Goal: Information Seeking & Learning: Learn about a topic

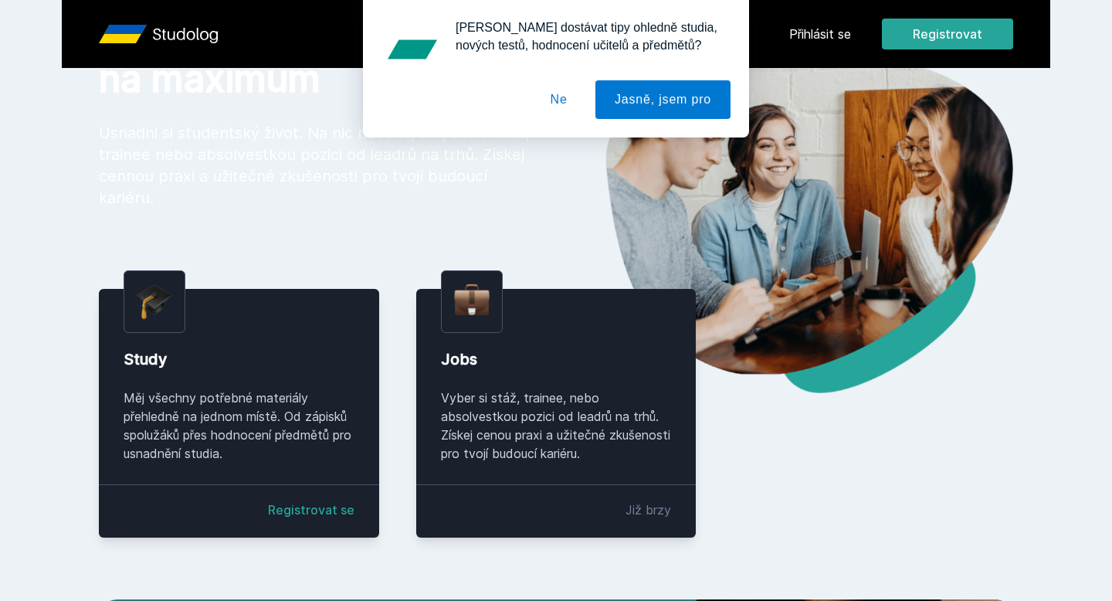
scroll to position [135, 0]
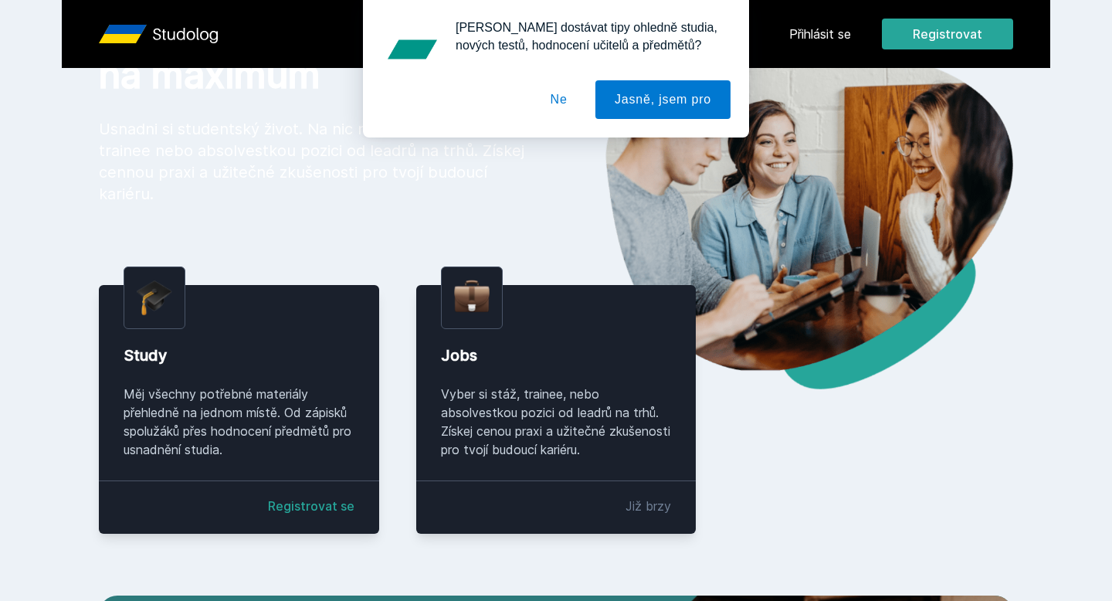
click at [306, 508] on link "Registrovat se" at bounding box center [311, 506] width 87 height 19
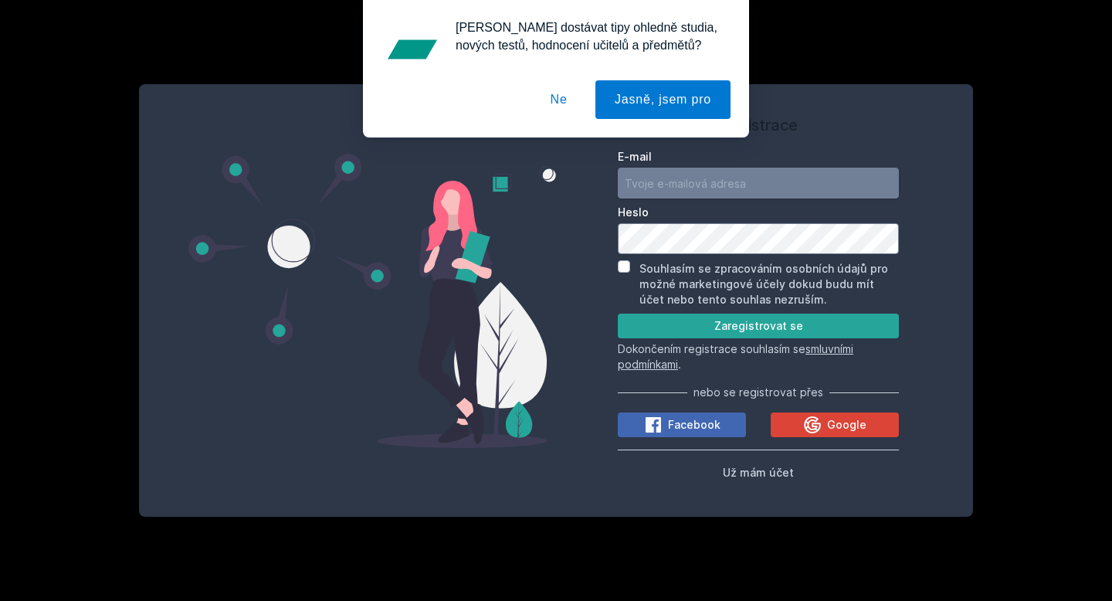
click at [692, 178] on input "E-mail" at bounding box center [758, 183] width 281 height 31
type input "[EMAIL_ADDRESS][DOMAIN_NAME]"
click at [558, 94] on button "Ne" at bounding box center [559, 99] width 56 height 39
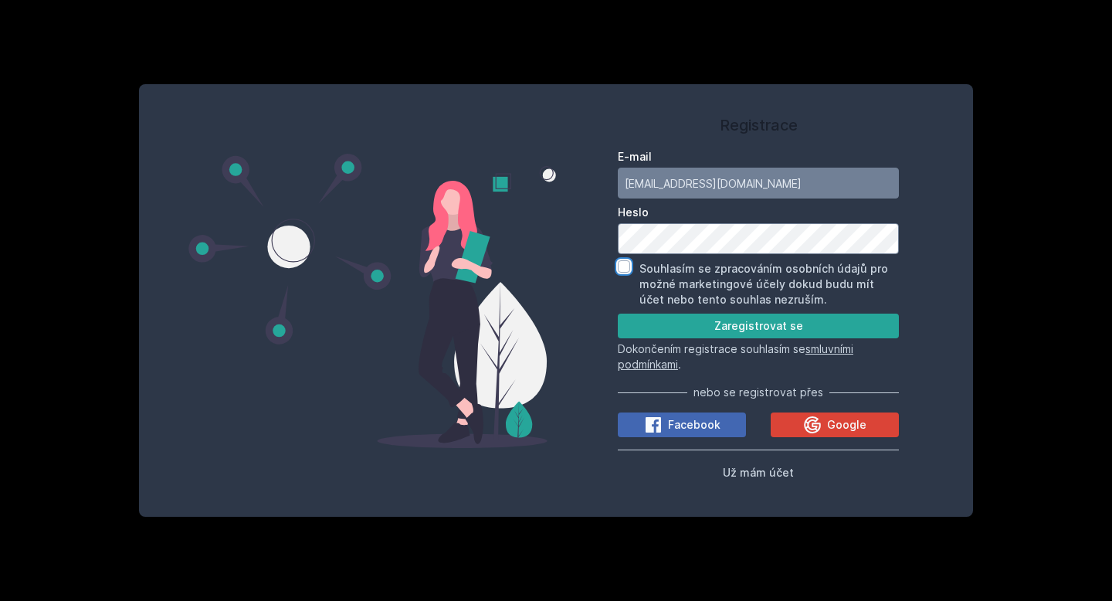
click at [621, 267] on input "Souhlasím se zpracováním osobních údajů pro možné marketingové účely dokud budu…" at bounding box center [624, 266] width 12 height 12
click at [620, 263] on input "Souhlasím se zpracováním osobních údajů pro možné marketingové účely dokud budu…" at bounding box center [624, 266] width 12 height 12
checkbox input "false"
click at [643, 324] on button "Zaregistrovat se" at bounding box center [758, 326] width 281 height 25
click at [672, 324] on button "Zaregistrovat se" at bounding box center [758, 326] width 281 height 25
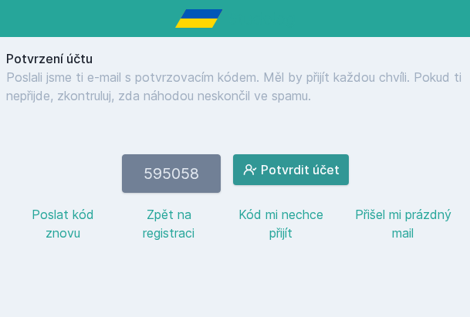
type input "595058"
click at [300, 179] on button "Potvrdit účet" at bounding box center [291, 169] width 116 height 31
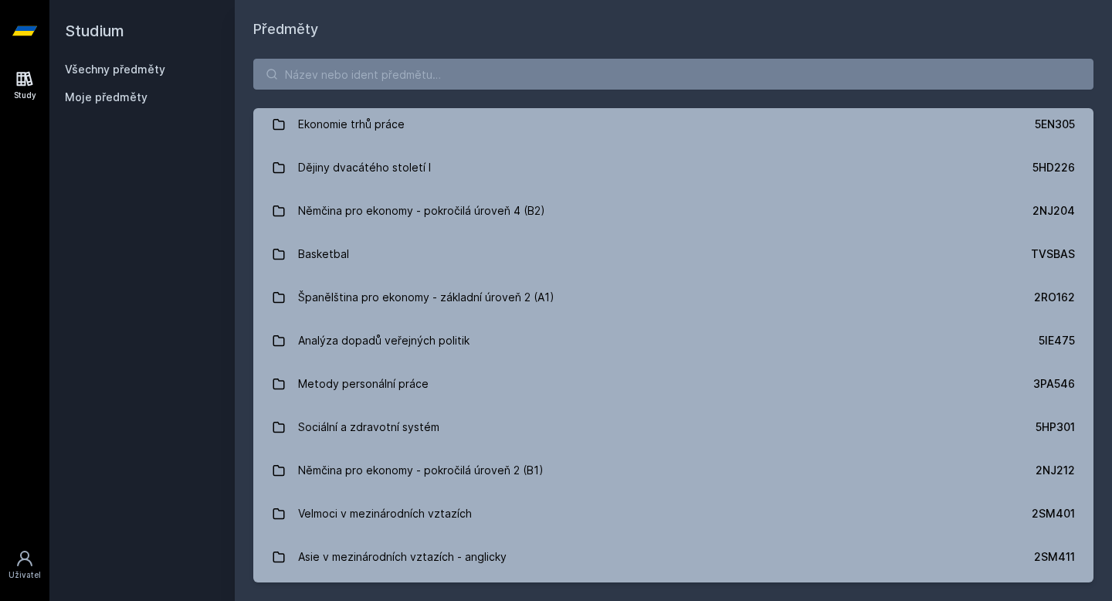
scroll to position [6969, 0]
click at [365, 77] on input "search" at bounding box center [673, 74] width 840 height 31
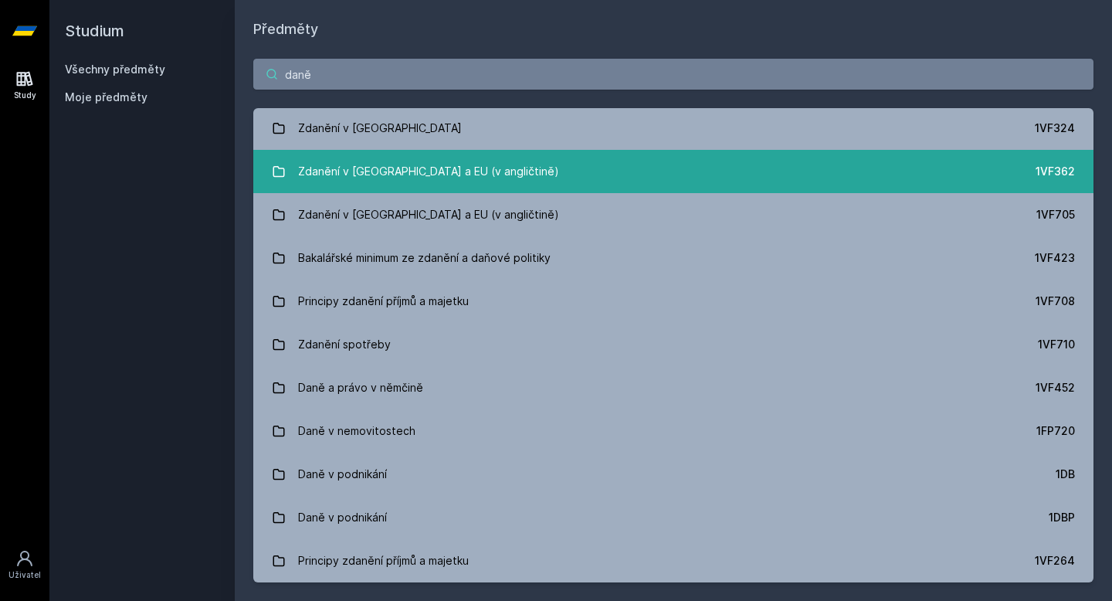
scroll to position [0, 0]
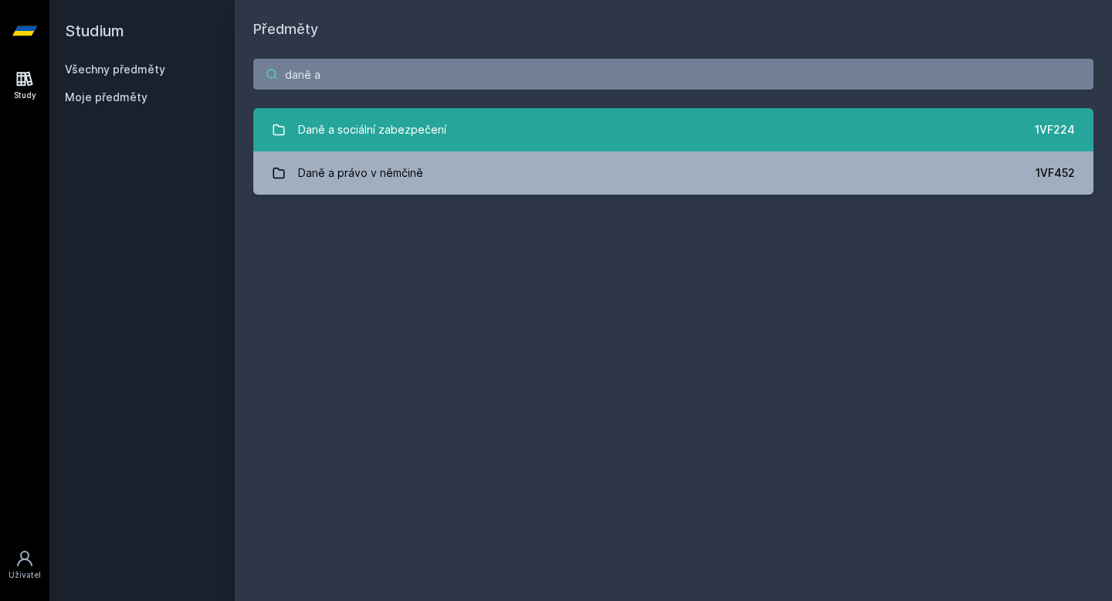
type input "daně a"
click at [429, 126] on div "Daně a sociální zabezpečení" at bounding box center [372, 129] width 148 height 31
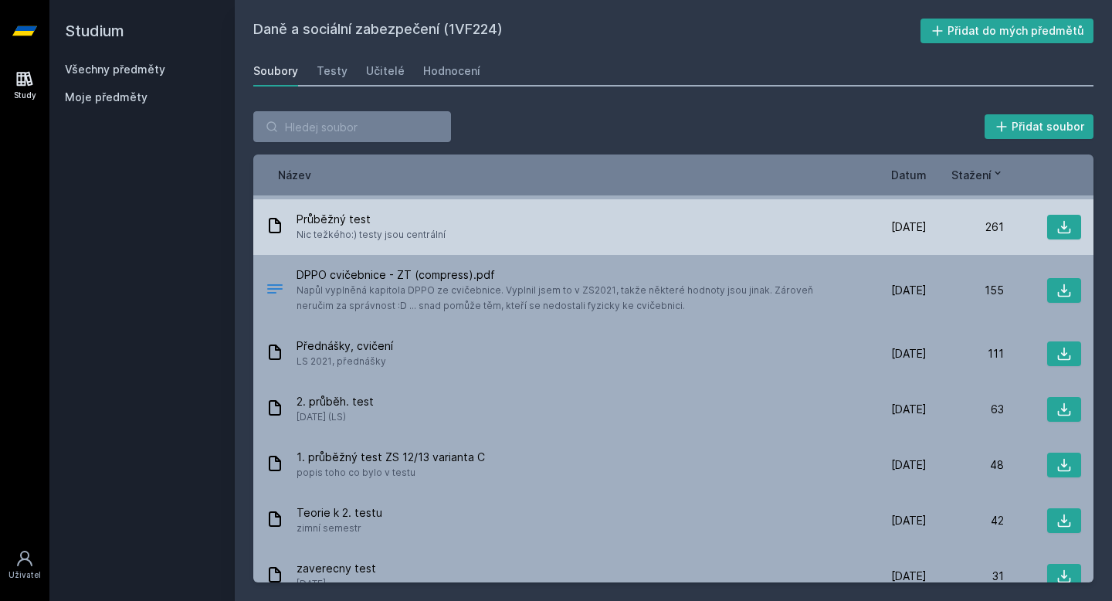
scroll to position [51, 0]
click at [1064, 222] on icon at bounding box center [1064, 228] width 13 height 13
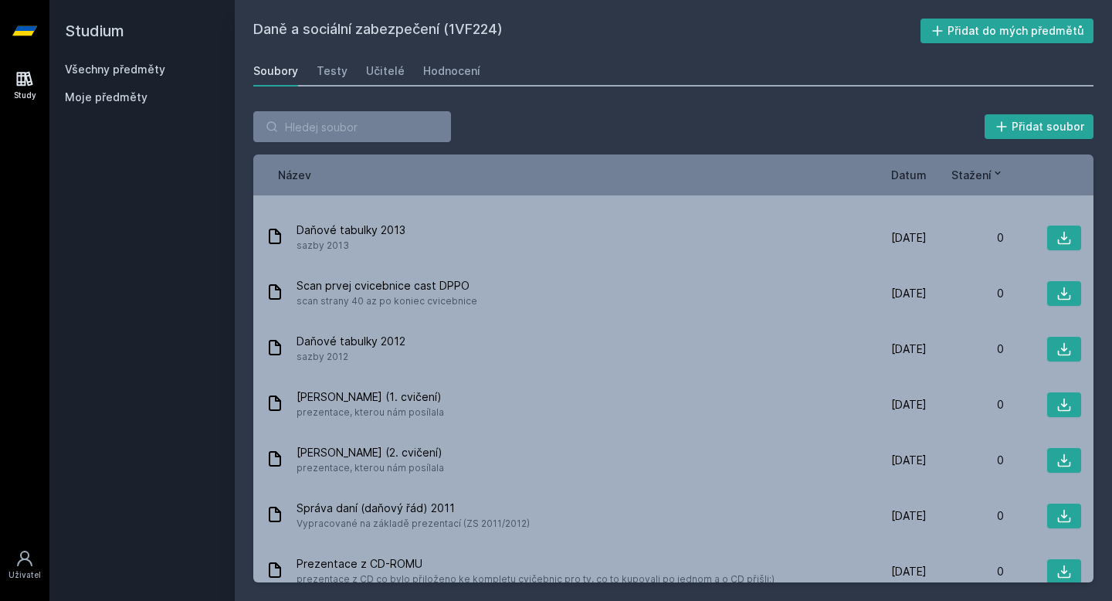
scroll to position [0, 0]
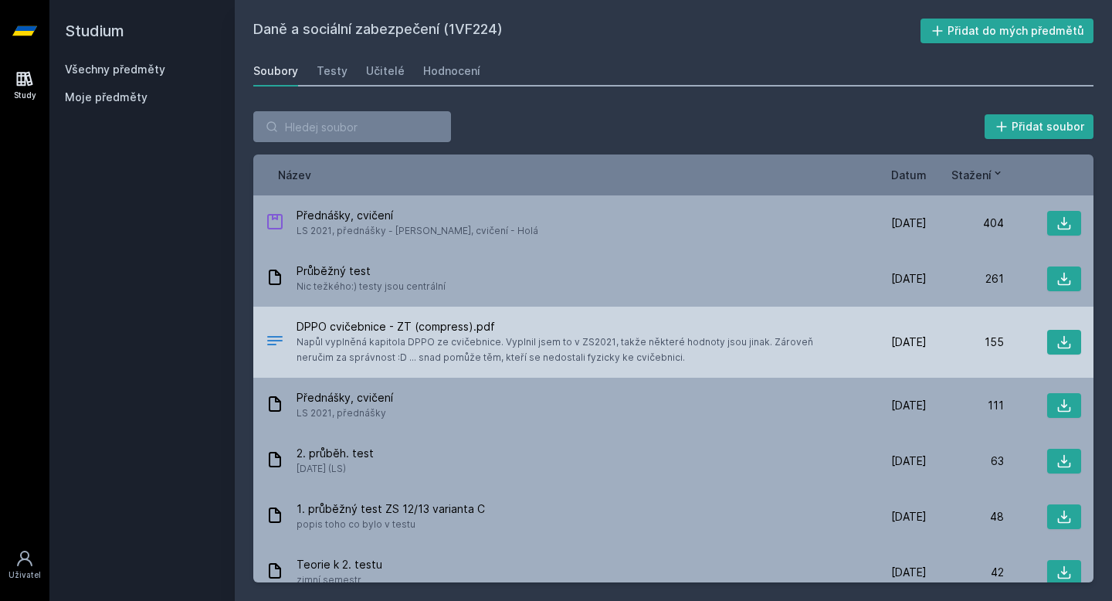
click at [370, 338] on span "Napůl vyplněná kapitola DPPO ze cvičebnice. Vyplnil jsem to v ZS2021, takže něk…" at bounding box center [570, 349] width 547 height 31
click at [1061, 339] on icon at bounding box center [1064, 341] width 15 height 15
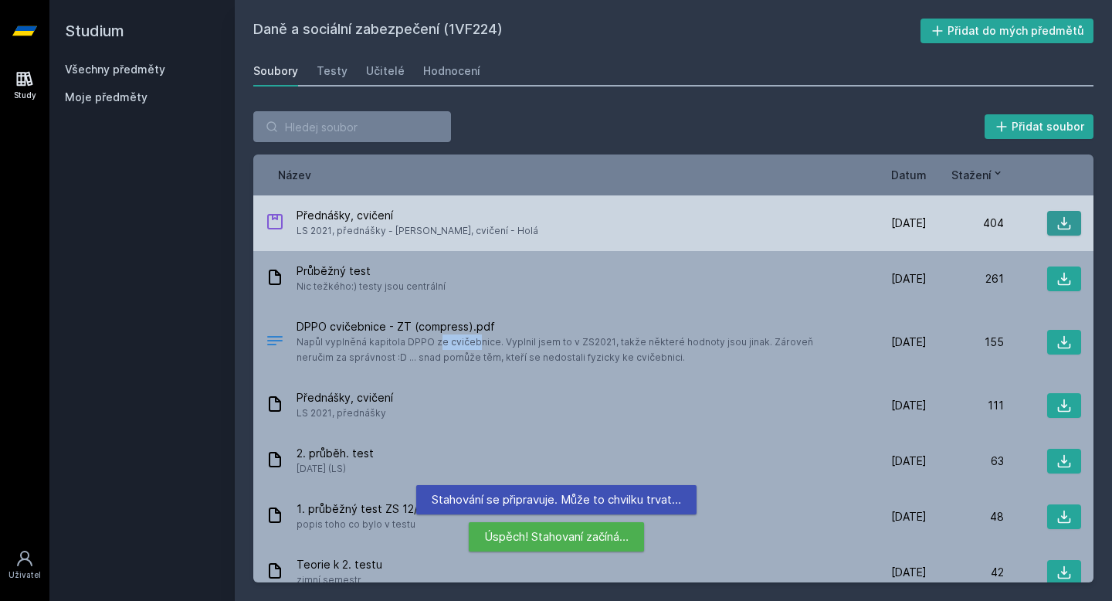
click at [1062, 222] on icon at bounding box center [1064, 223] width 13 height 13
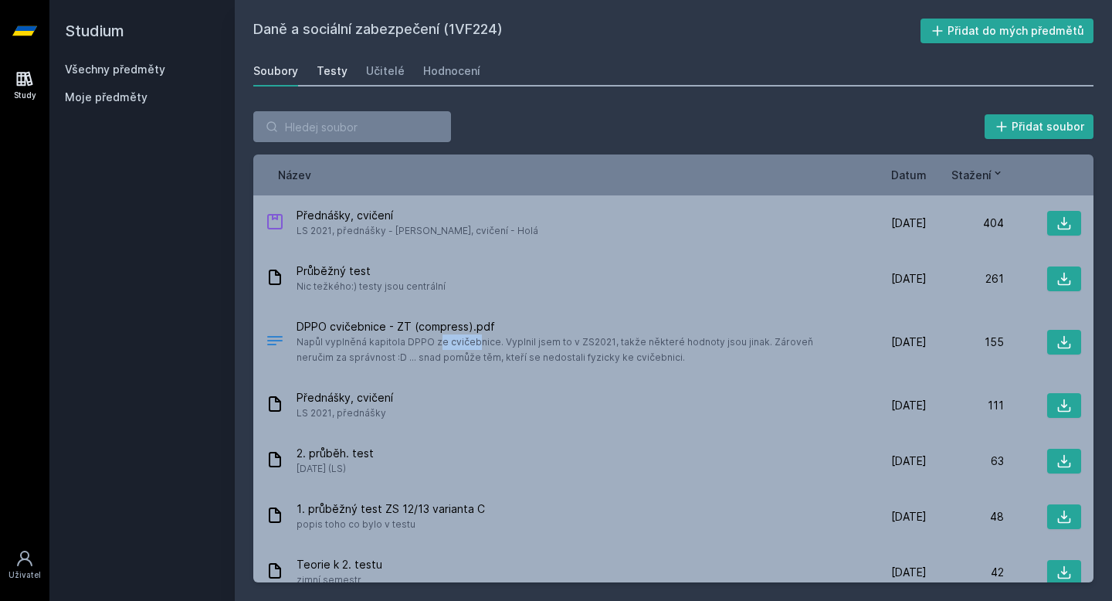
click at [335, 71] on div "Testy" at bounding box center [332, 70] width 31 height 15
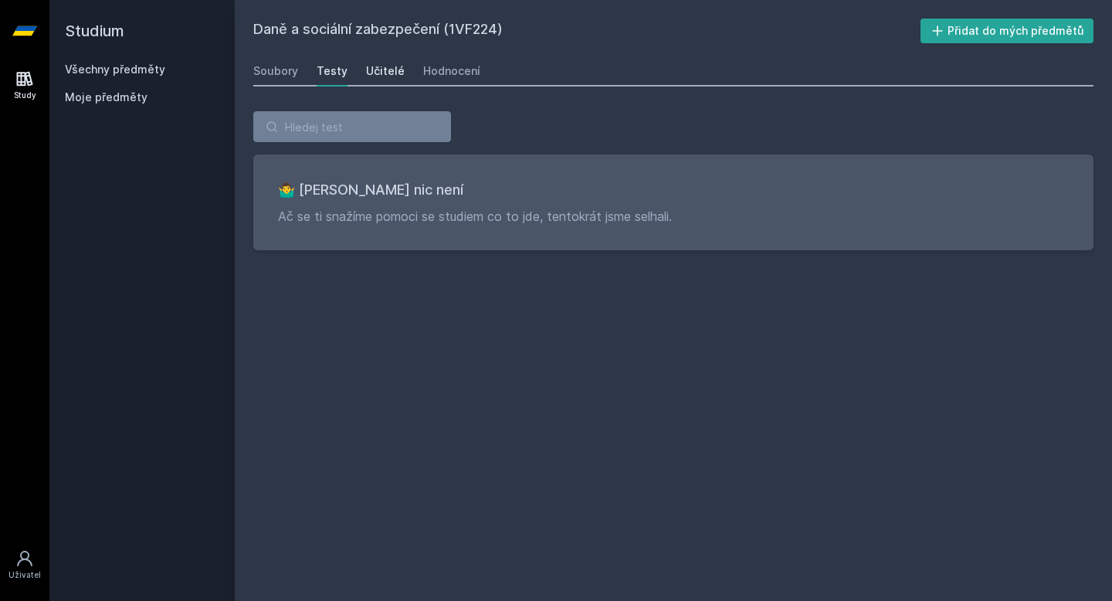
click at [386, 63] on link "Učitelé" at bounding box center [385, 71] width 39 height 31
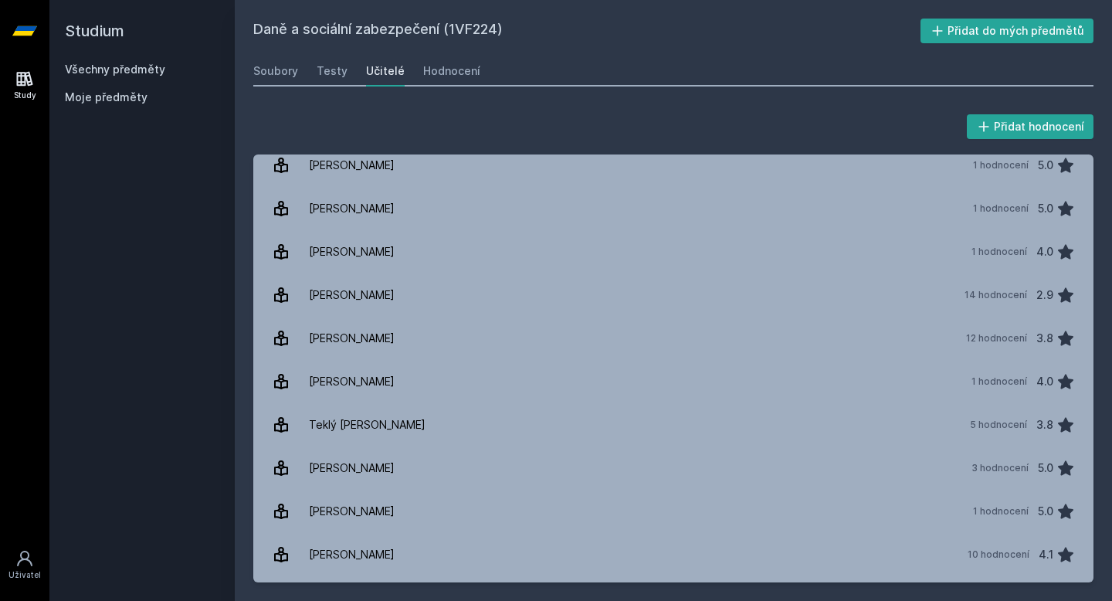
scroll to position [688, 0]
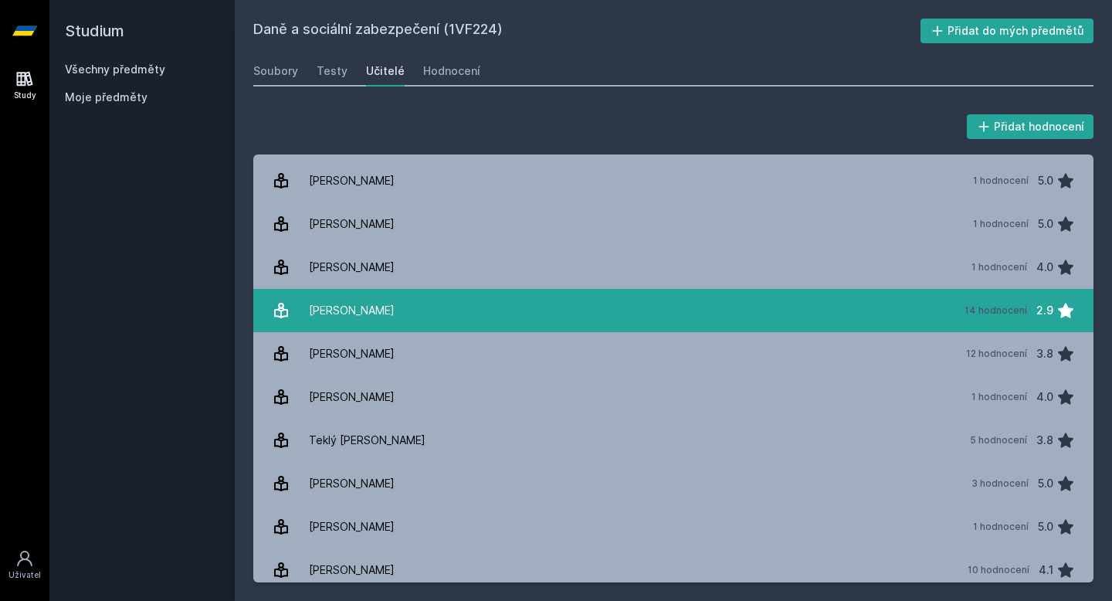
click at [476, 292] on link "[PERSON_NAME] 14 hodnocení 2.9" at bounding box center [673, 310] width 840 height 43
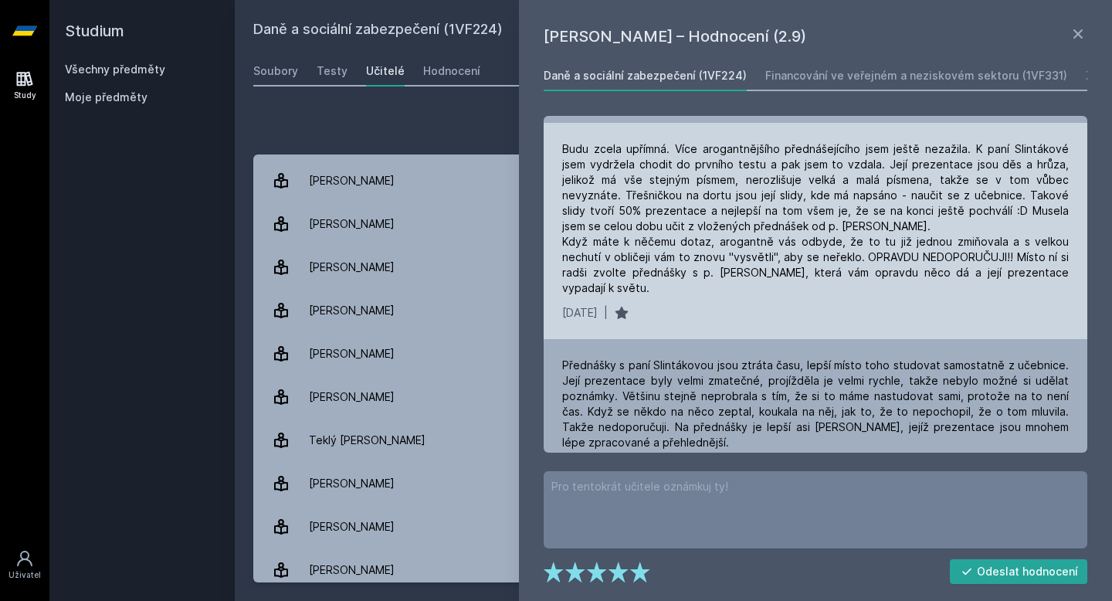
scroll to position [136, 0]
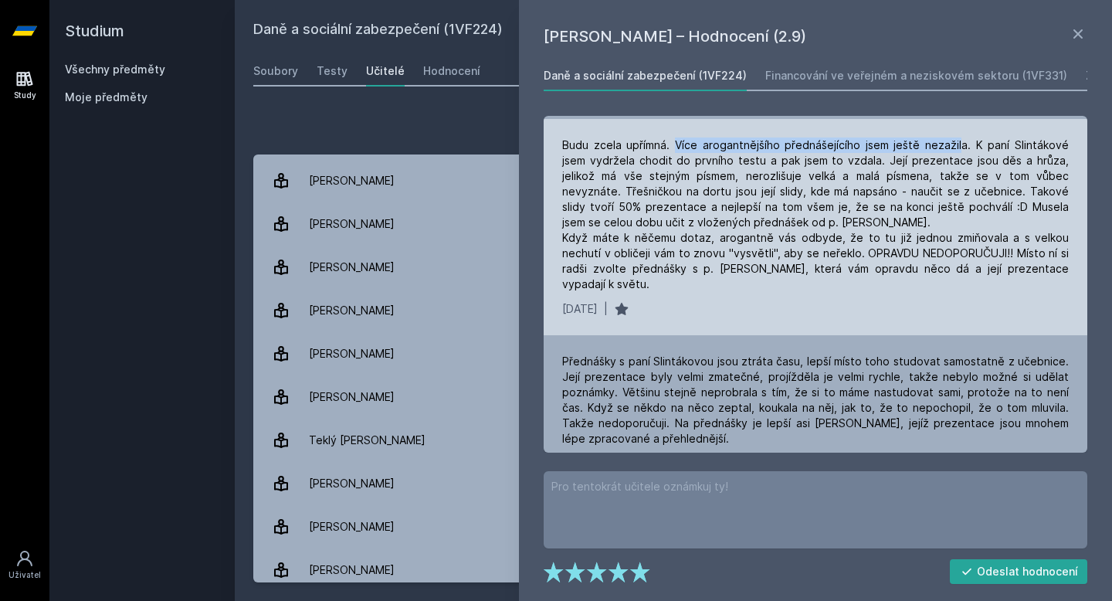
drag, startPoint x: 670, startPoint y: 144, endPoint x: 944, endPoint y: 147, distance: 274.3
click at [945, 147] on div "Budu zcela upřímná. Více arogantnějšího přednášejícího jsem ještě nezažila. K p…" at bounding box center [815, 215] width 507 height 154
click at [959, 238] on div "Budu zcela upřímná. Více arogantnějšího přednášejícího jsem ještě nezažila. K p…" at bounding box center [815, 215] width 507 height 154
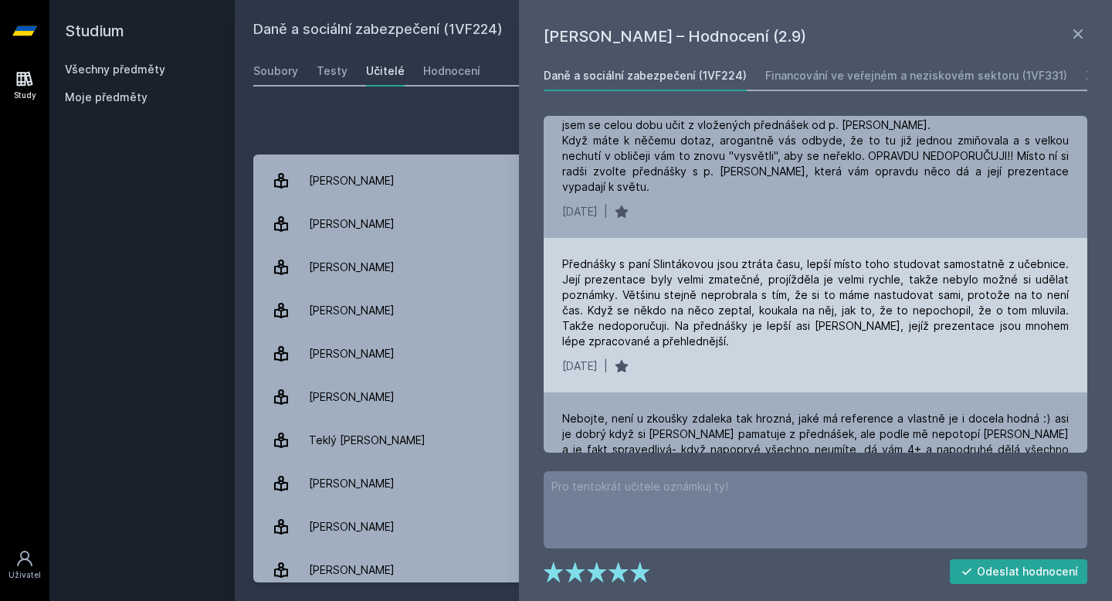
scroll to position [230, 0]
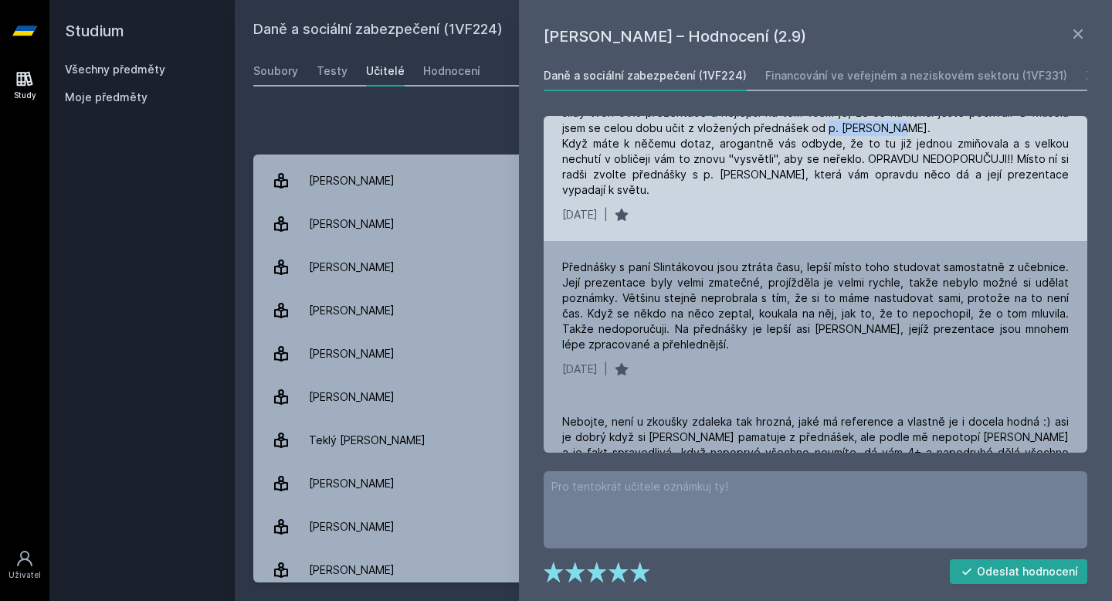
drag, startPoint x: 722, startPoint y: 131, endPoint x: 795, endPoint y: 130, distance: 73.4
click at [794, 131] on div "Budu zcela upřímná. Více arogantnějšího přednášejícího jsem ještě nezažila. K p…" at bounding box center [815, 120] width 507 height 154
click at [773, 207] on div "[DATE] |" at bounding box center [815, 214] width 507 height 15
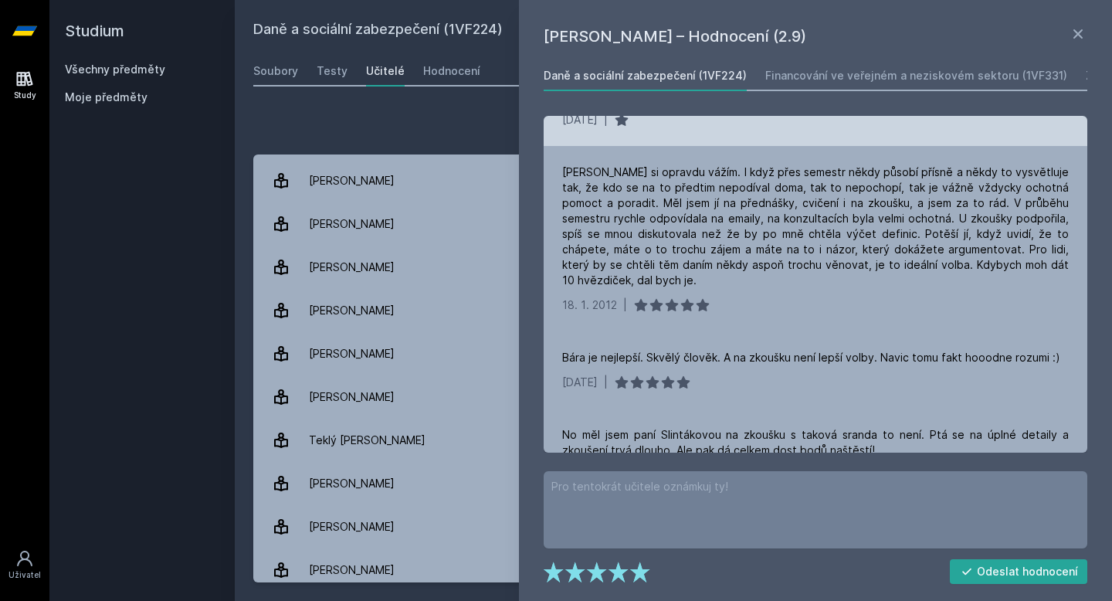
scroll to position [1161, 0]
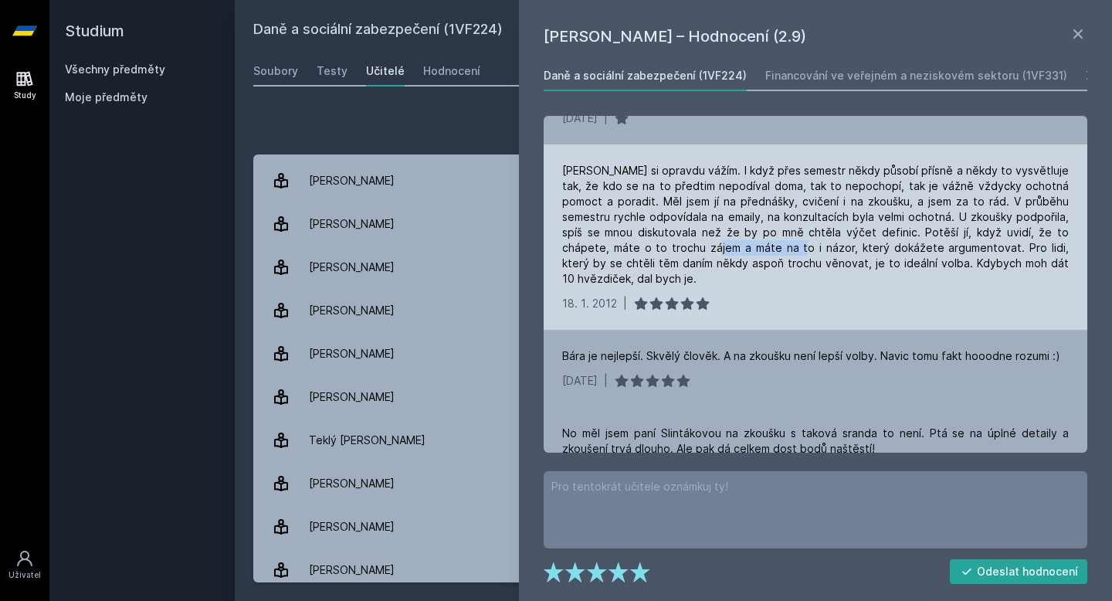
drag, startPoint x: 657, startPoint y: 223, endPoint x: 760, endPoint y: 223, distance: 102.7
click at [759, 223] on div "[PERSON_NAME] si opravdu vážím. I když přes semestr někdy působí přísně a někdy…" at bounding box center [815, 225] width 507 height 124
click at [849, 261] on div "[PERSON_NAME] si opravdu vážím. I když přes semestr někdy působí přísně a někdy…" at bounding box center [816, 236] width 544 height 185
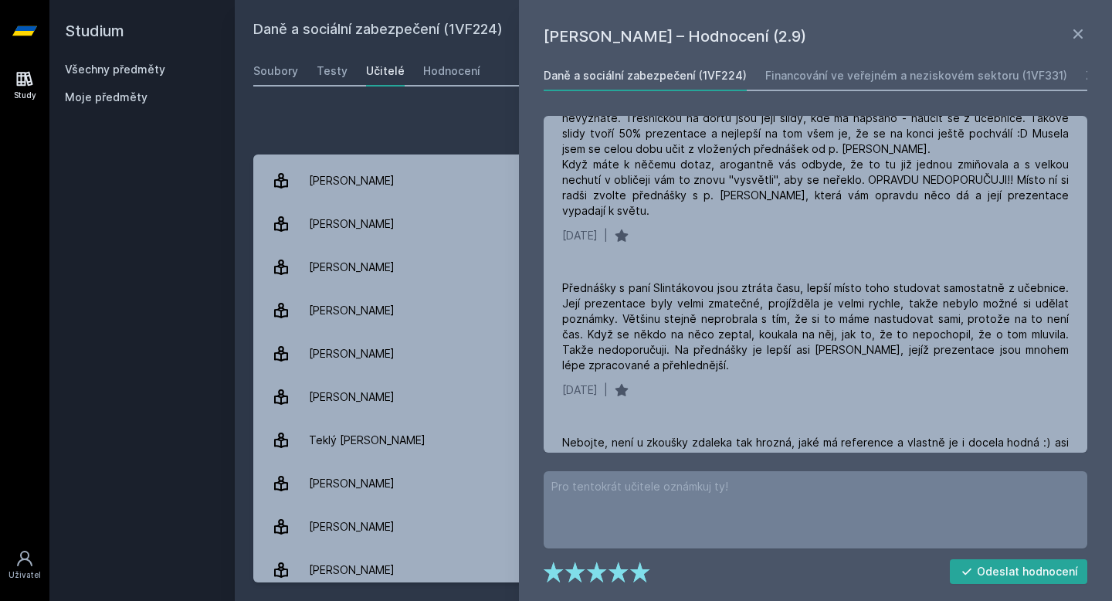
scroll to position [0, 0]
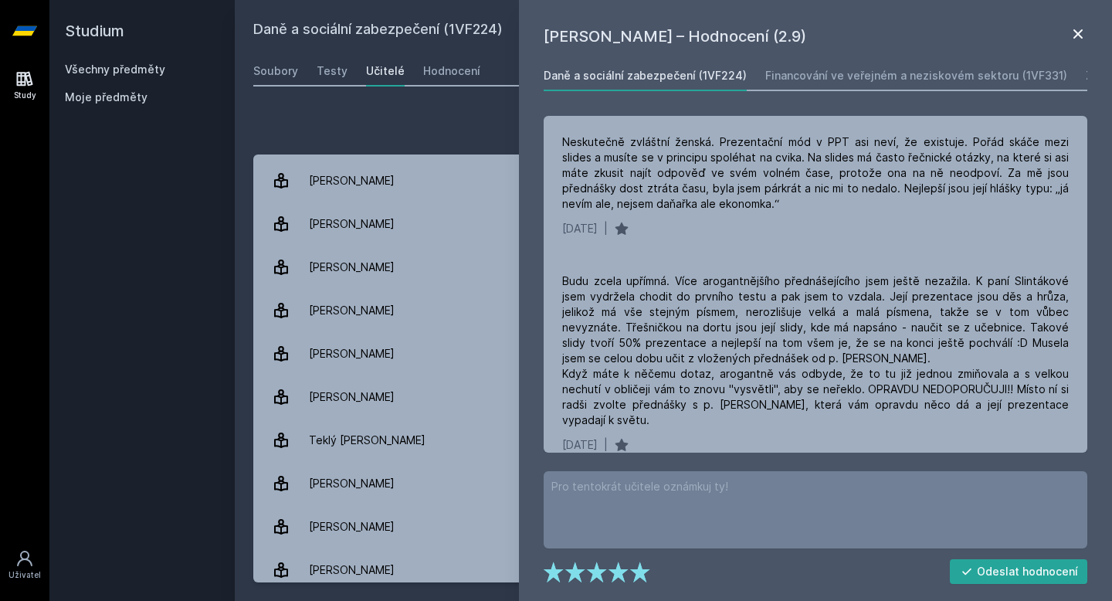
click at [1071, 32] on icon at bounding box center [1078, 34] width 19 height 19
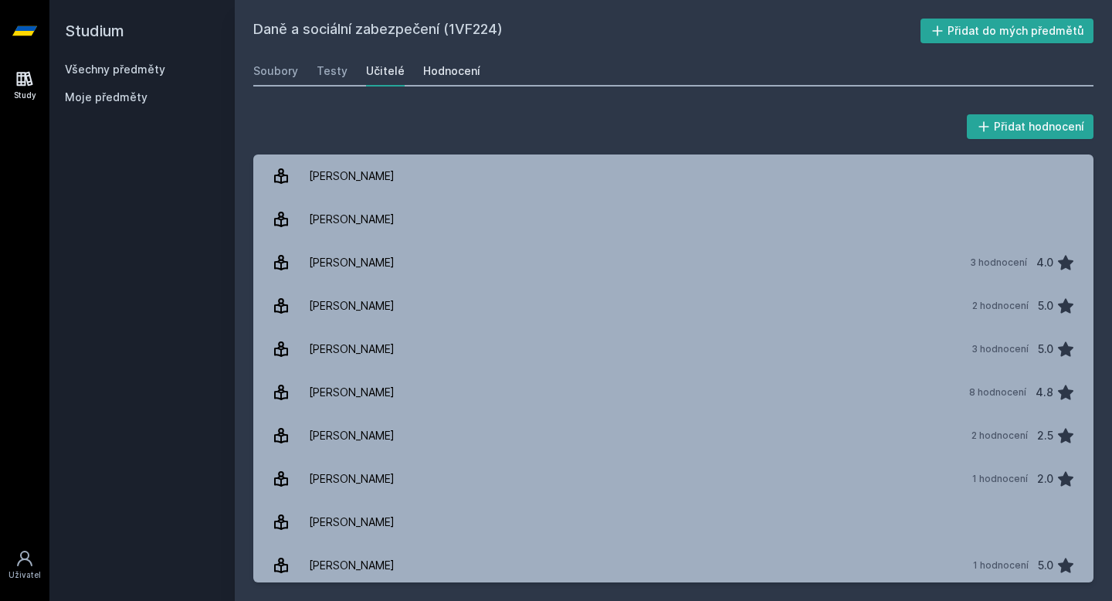
click at [435, 77] on div "Hodnocení" at bounding box center [451, 70] width 57 height 15
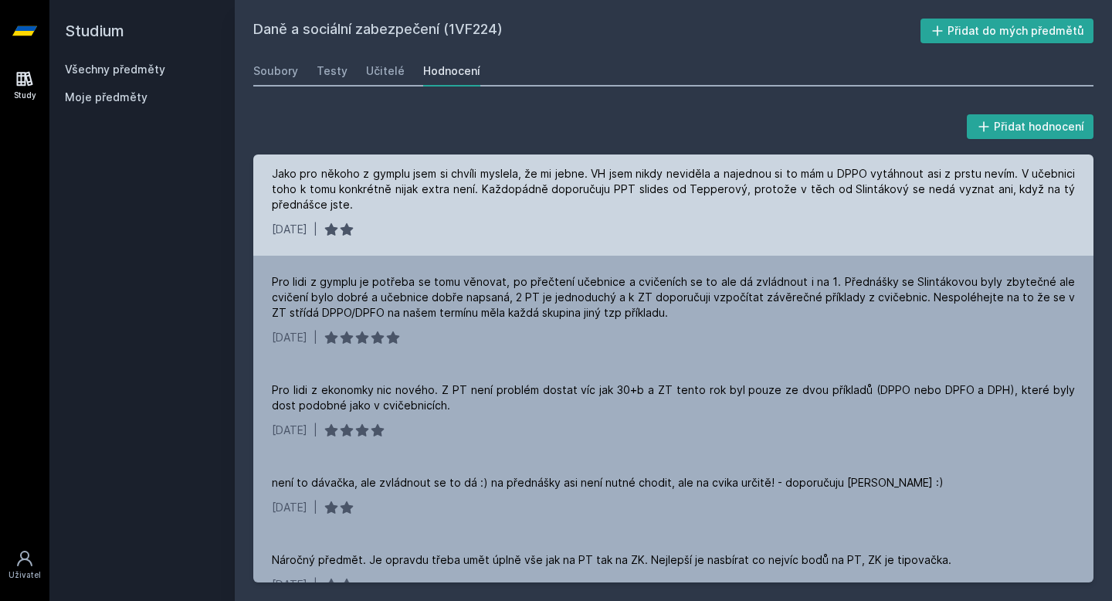
scroll to position [135, 0]
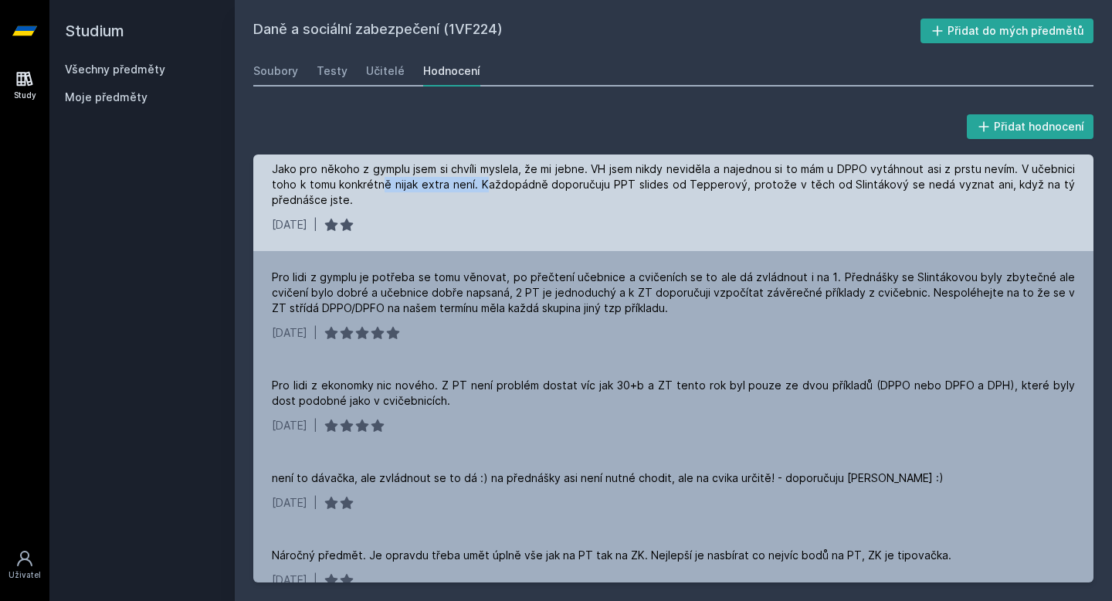
drag, startPoint x: 389, startPoint y: 182, endPoint x: 500, endPoint y: 182, distance: 111.2
click at [498, 182] on div "Jako pro někoho z gymplu jsem si chvíli myslela, že mi jebne. VH jsem nikdy nev…" at bounding box center [673, 184] width 803 height 46
click at [564, 206] on div "Jako pro někoho z gymplu jsem si chvíli myslela, že mi jebne. VH jsem nikdy nev…" at bounding box center [673, 184] width 803 height 46
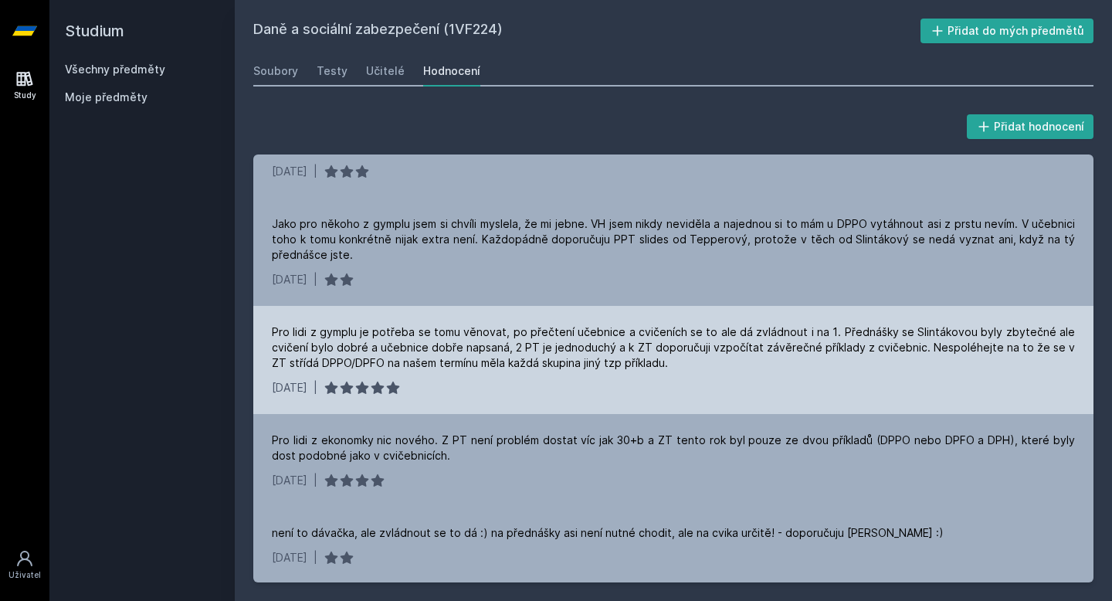
scroll to position [0, 0]
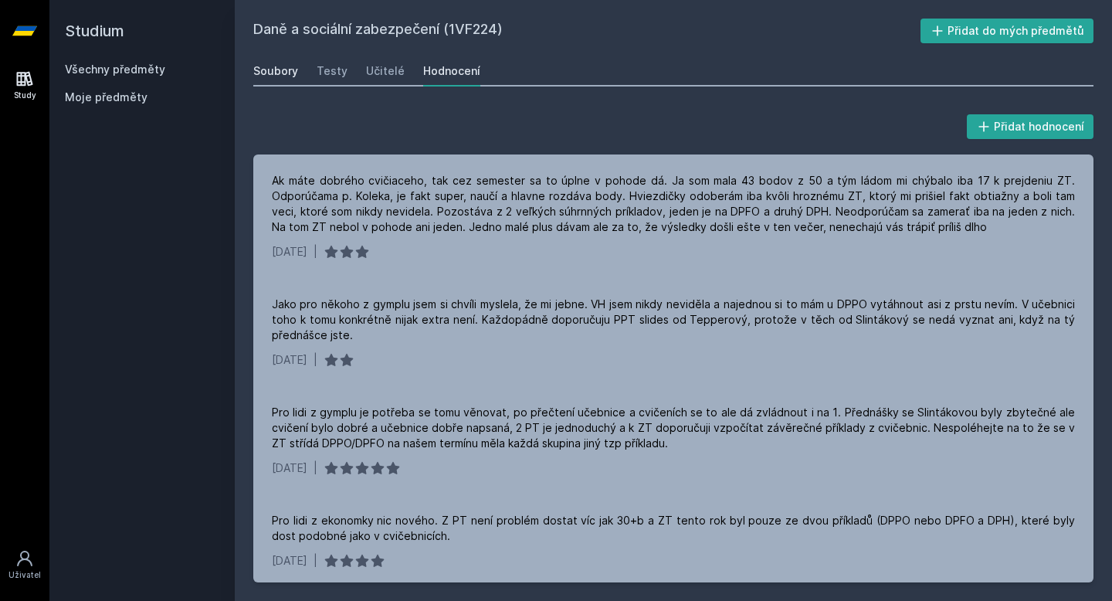
click at [282, 75] on div "Soubory" at bounding box center [275, 70] width 45 height 15
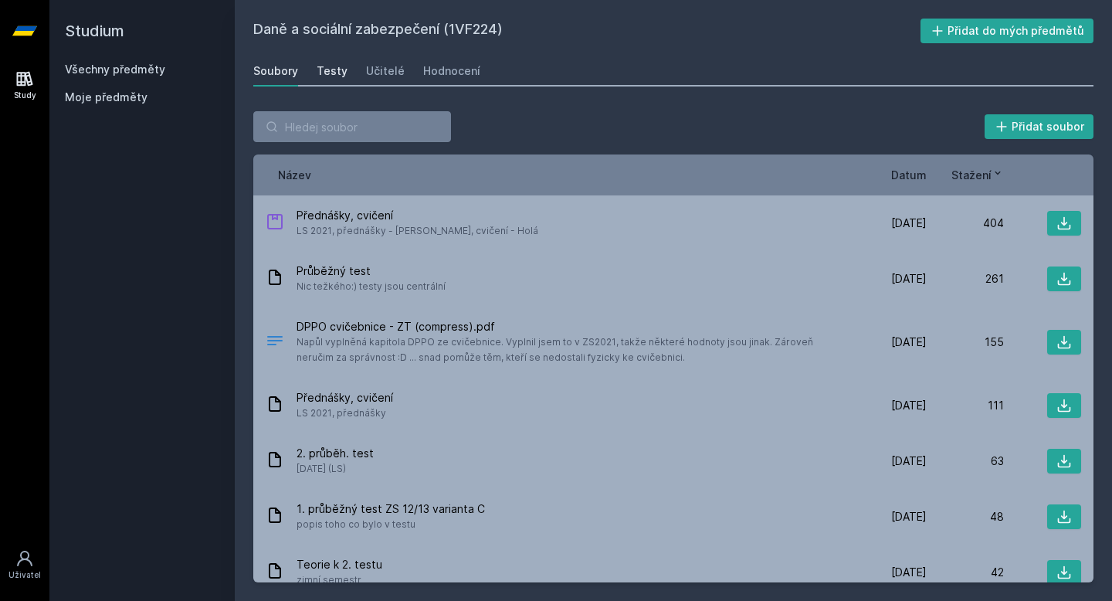
click at [321, 66] on div "Testy" at bounding box center [332, 70] width 31 height 15
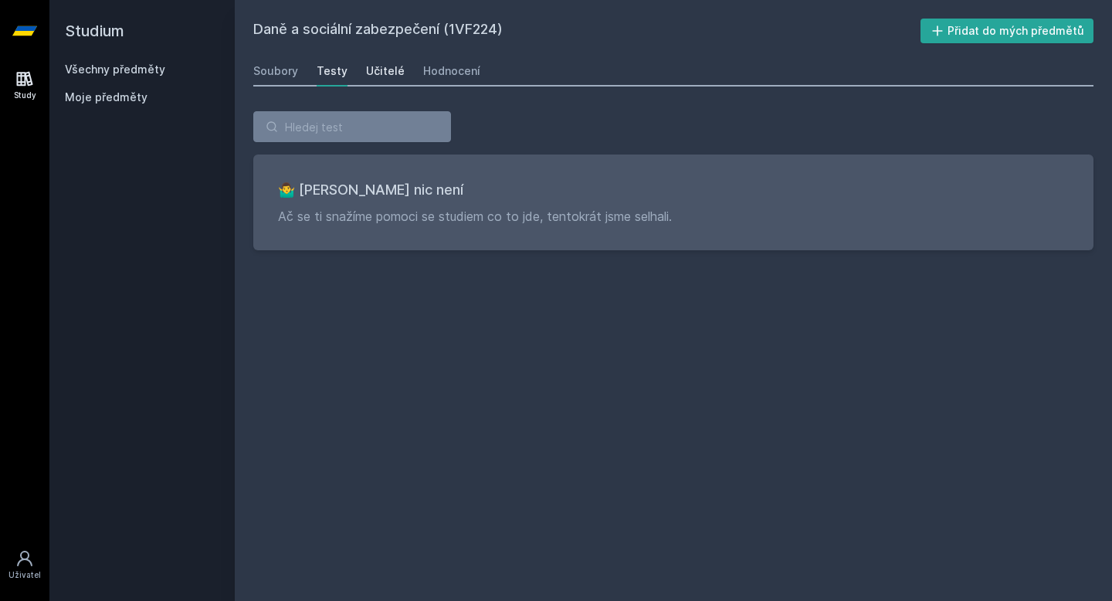
click at [383, 63] on div "Učitelé" at bounding box center [385, 70] width 39 height 15
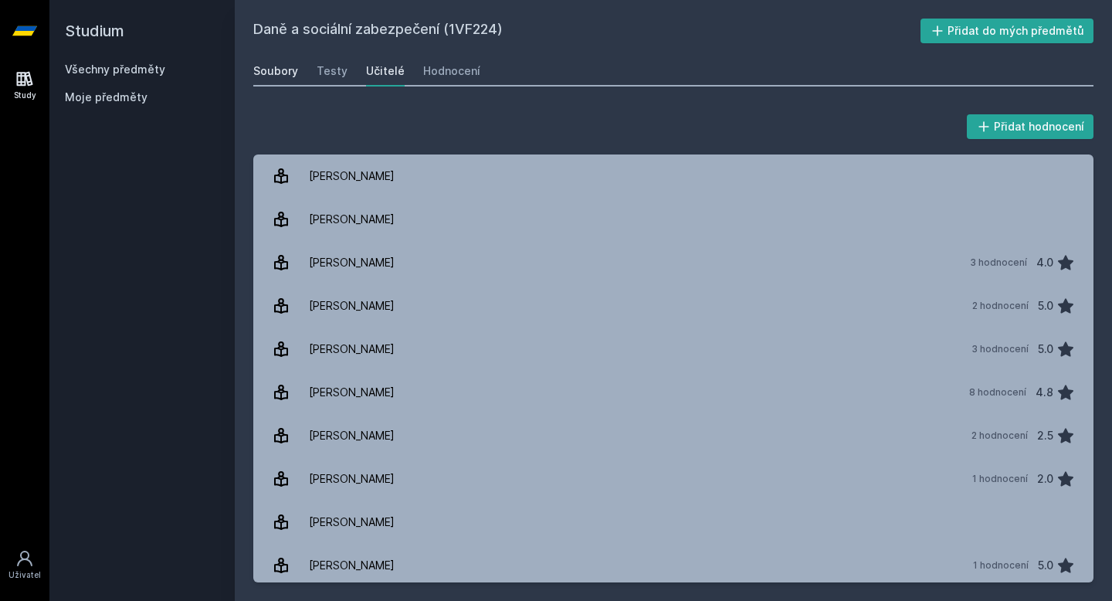
click at [278, 70] on div "Soubory" at bounding box center [275, 70] width 45 height 15
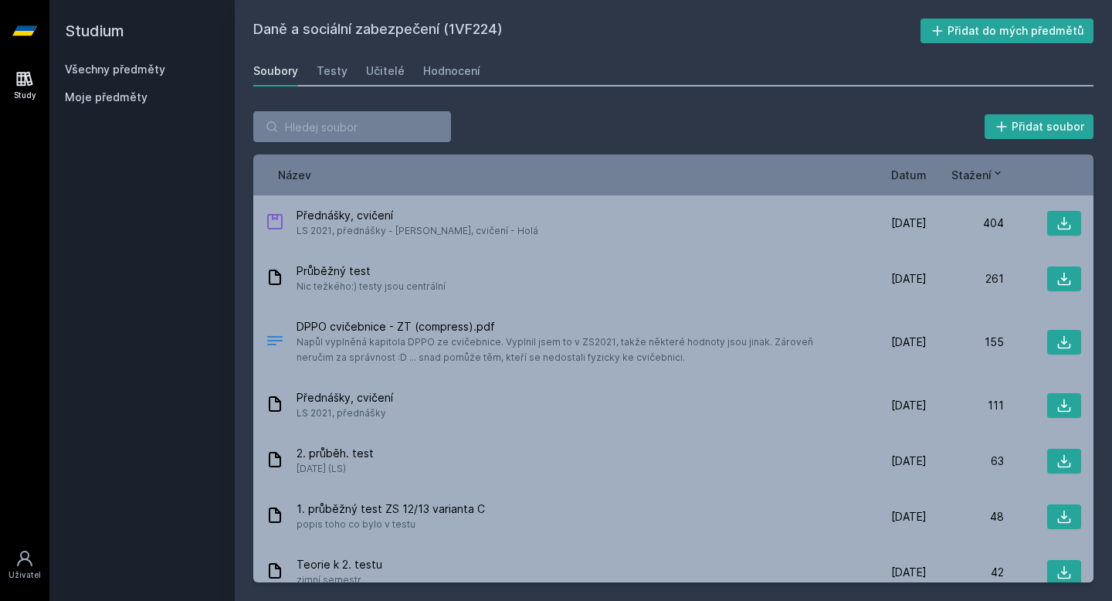
click at [93, 70] on link "Všechny předměty" at bounding box center [115, 69] width 100 height 13
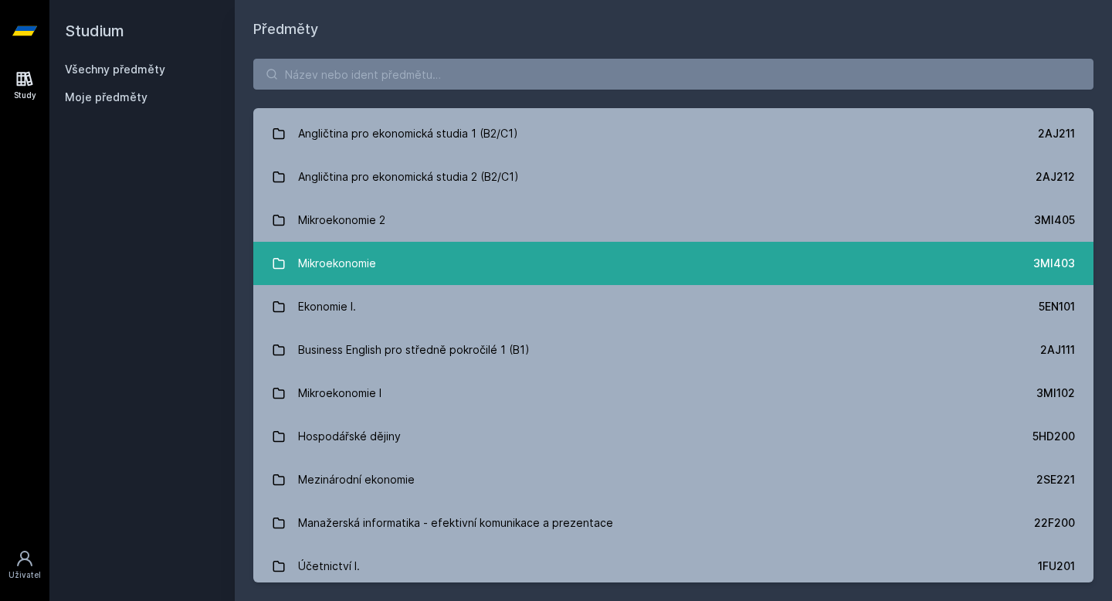
scroll to position [125, 0]
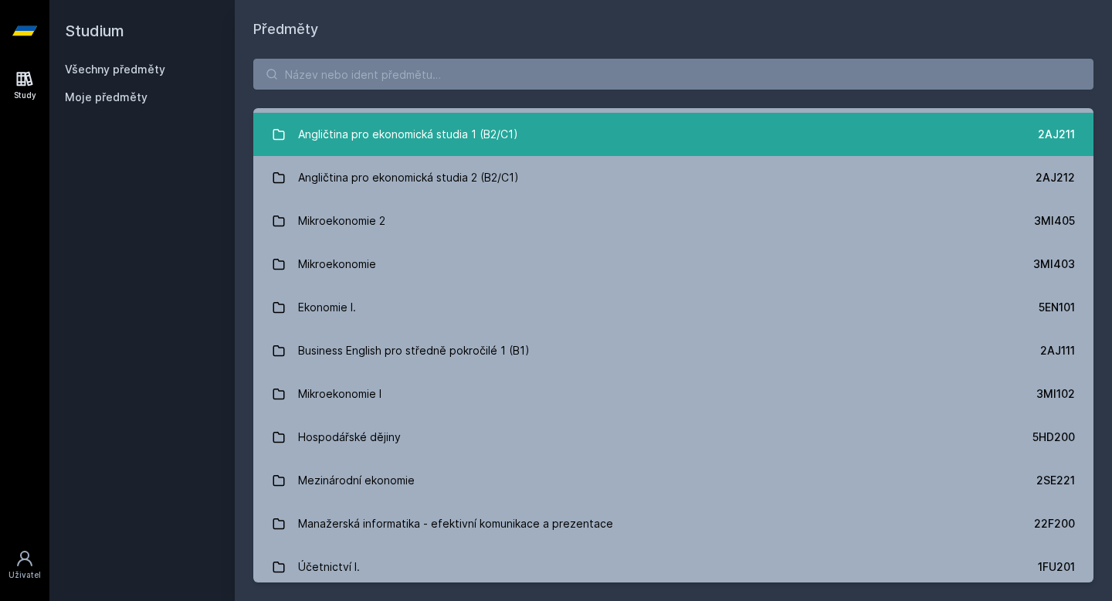
click at [535, 134] on link "Angličtina pro ekonomická studia 1 (B2/C1) 2AJ211" at bounding box center [673, 134] width 840 height 43
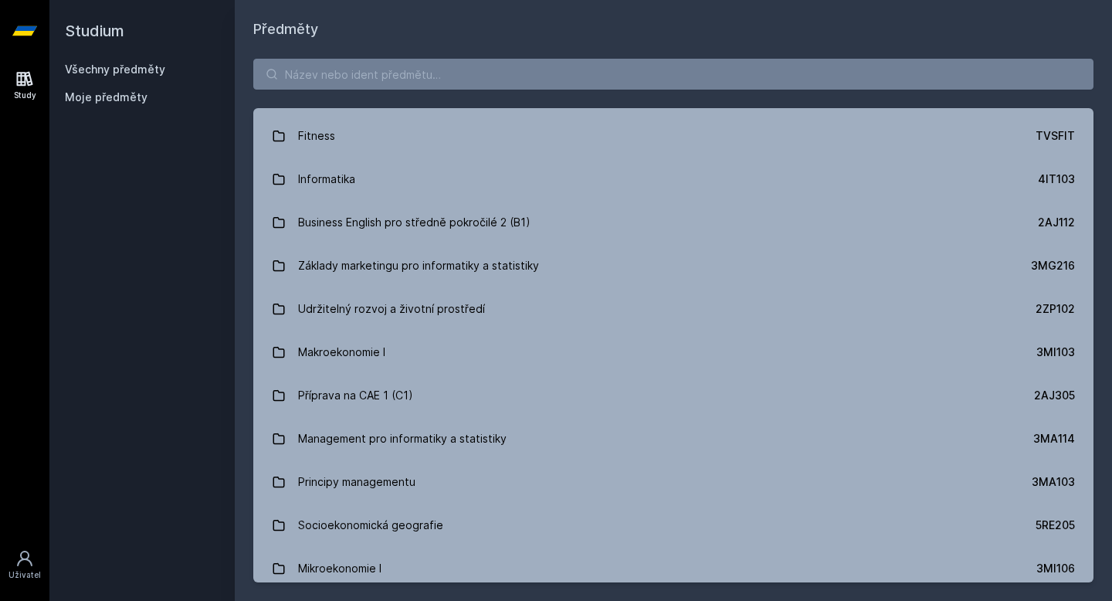
scroll to position [1509, 0]
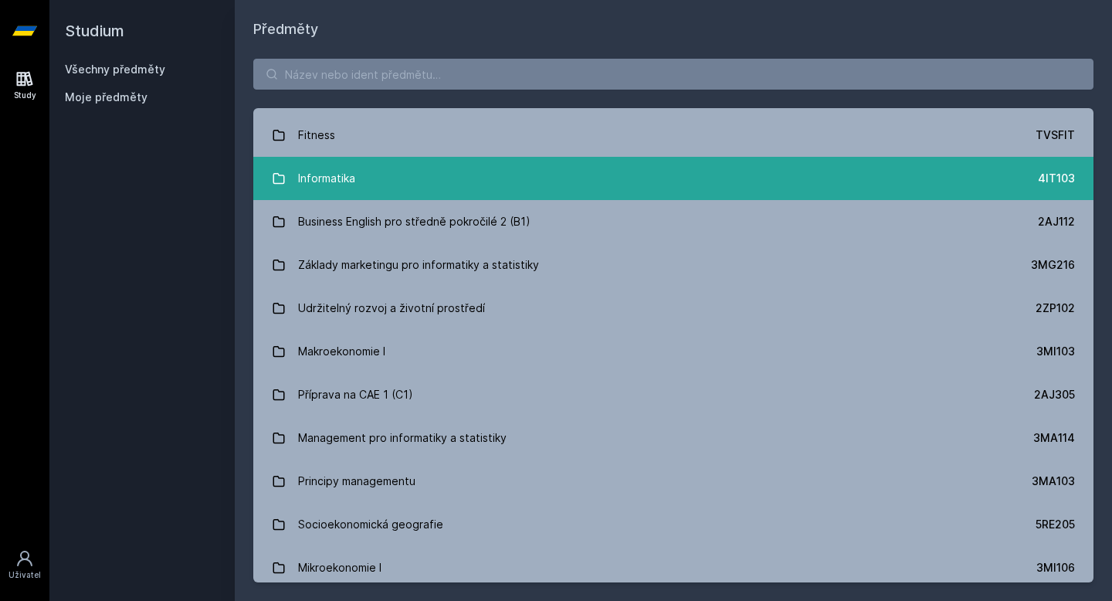
click at [442, 181] on link "Informatika 4IT103" at bounding box center [673, 178] width 840 height 43
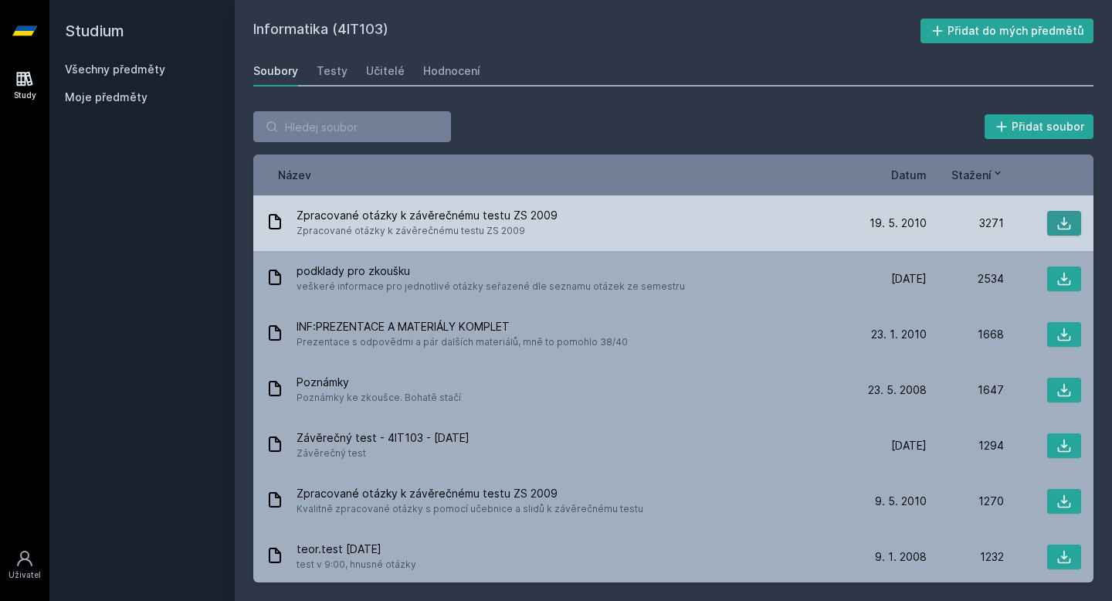
click at [1061, 225] on icon at bounding box center [1064, 223] width 15 height 15
